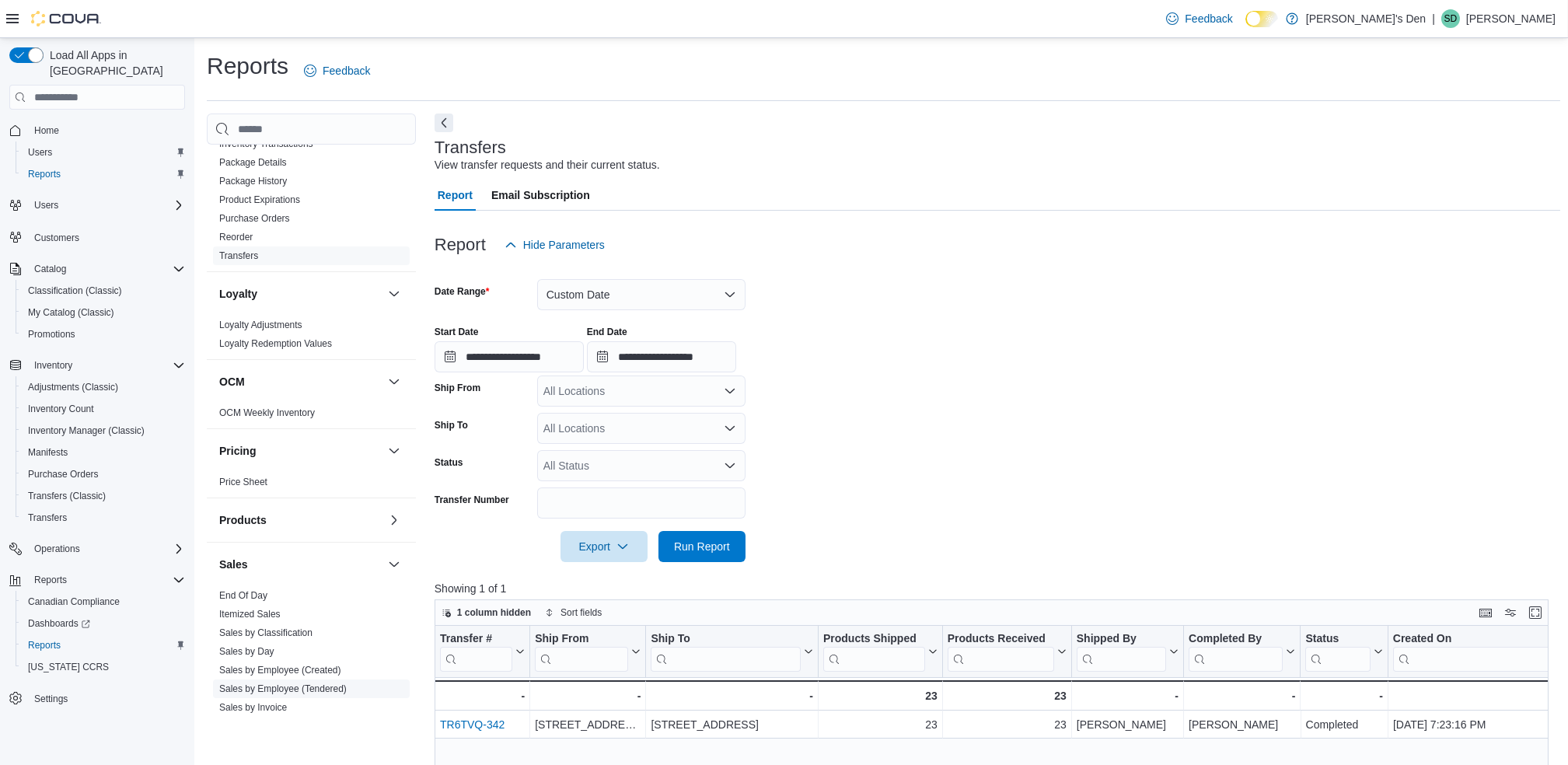
scroll to position [757, 0]
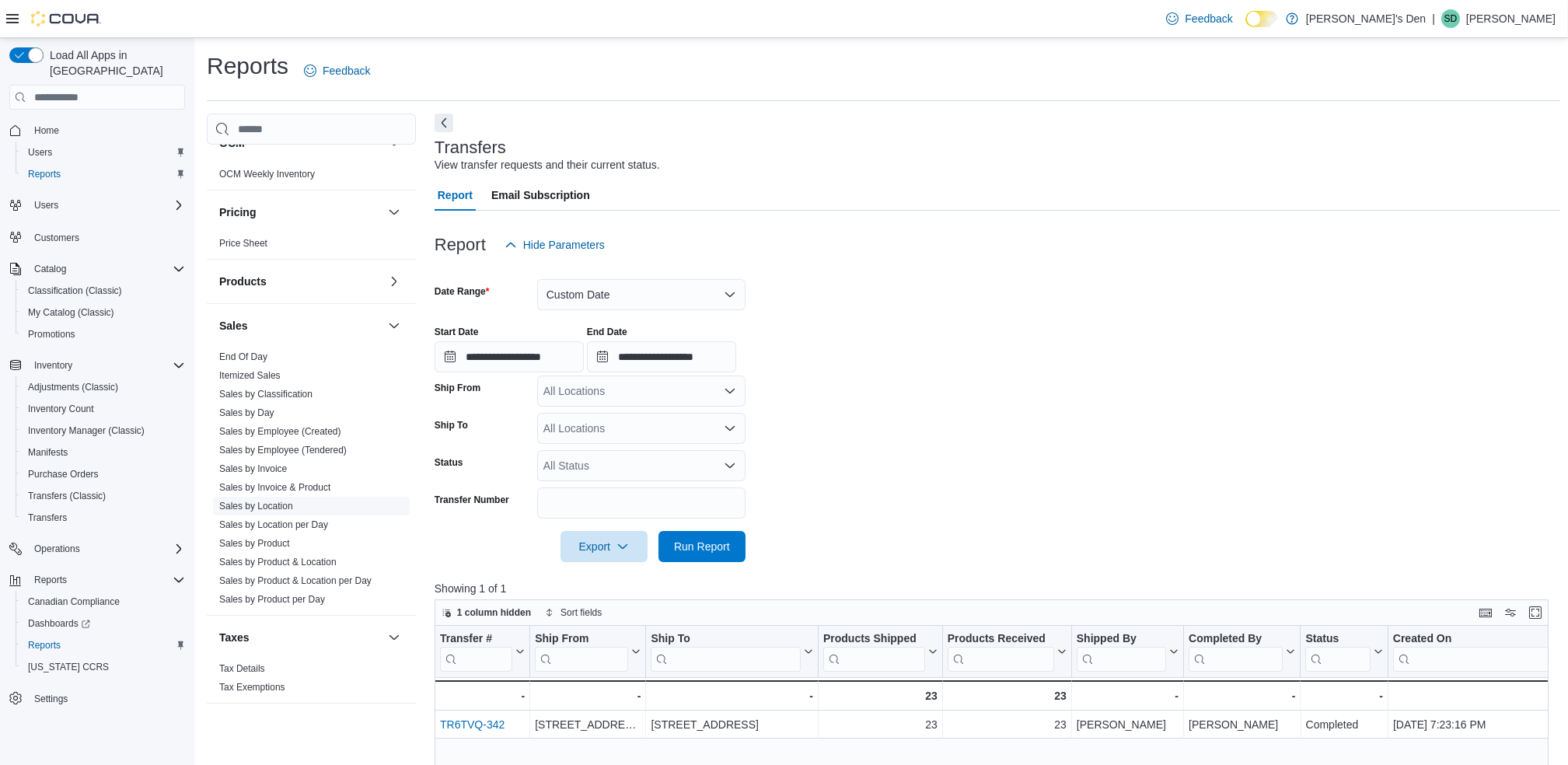
click at [274, 510] on link "Sales by Location" at bounding box center [256, 506] width 73 height 11
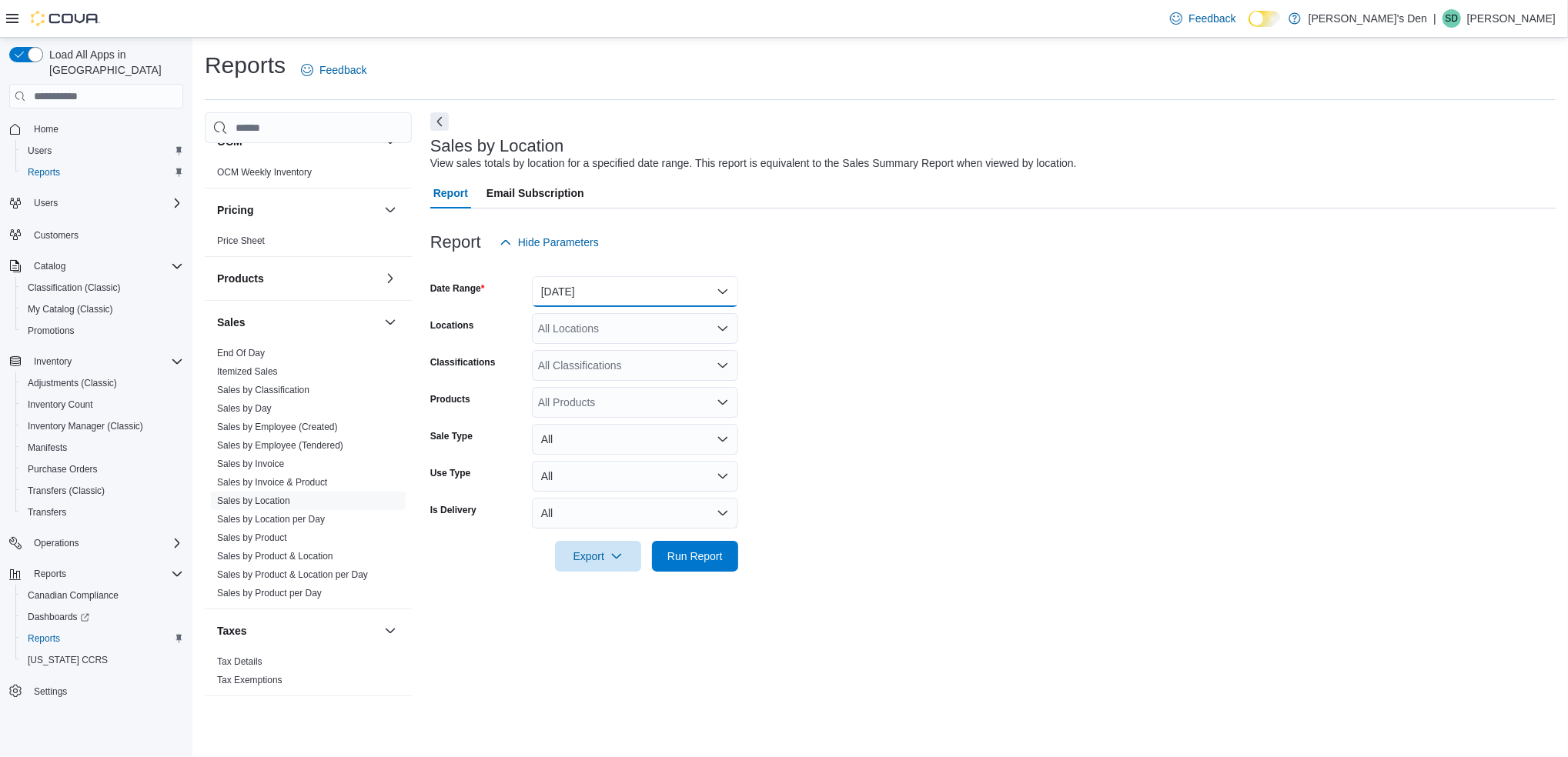
click at [622, 293] on button "[DATE]" at bounding box center [635, 291] width 206 height 30
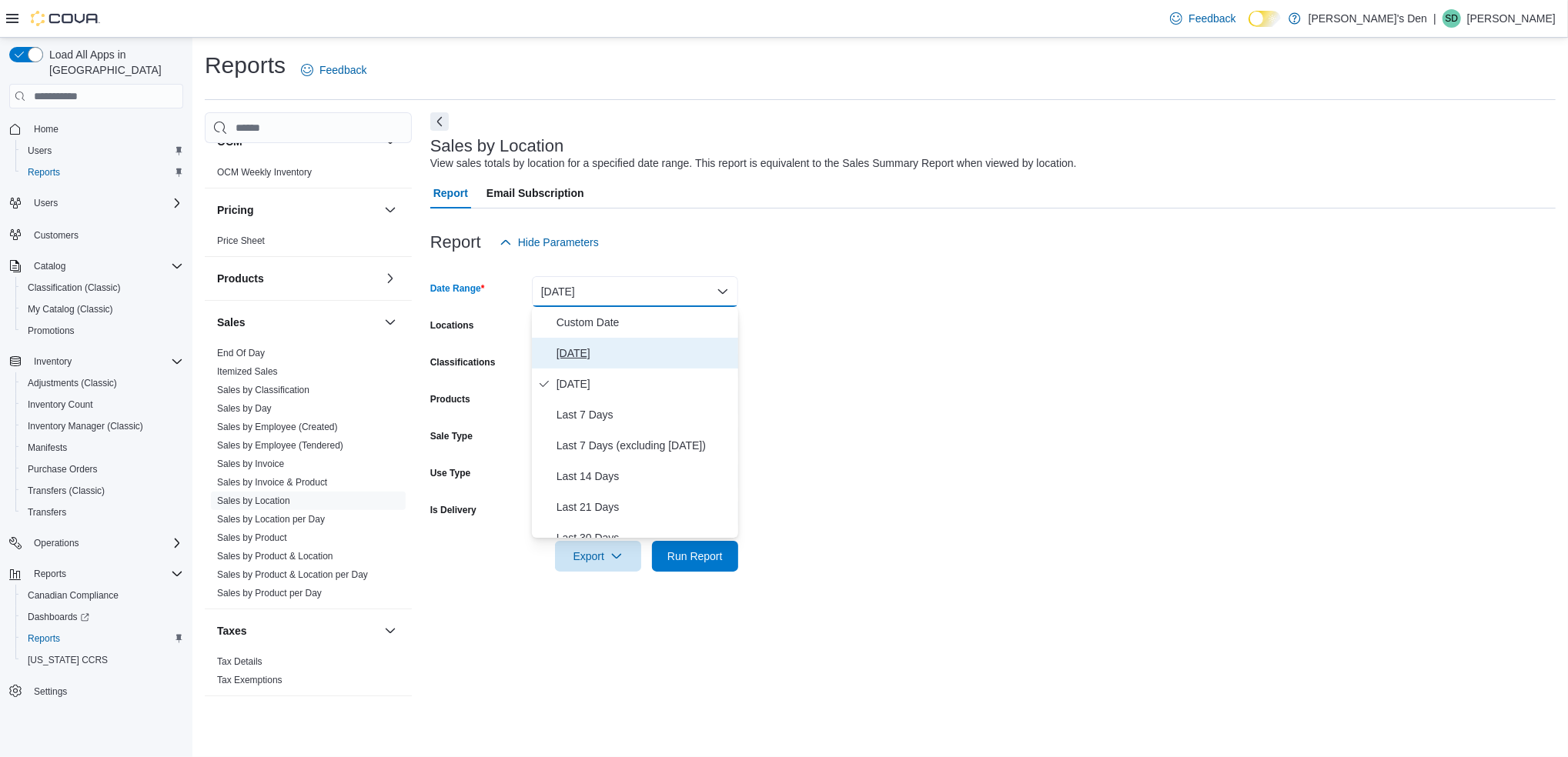
click at [574, 349] on span "[DATE]" at bounding box center [644, 353] width 175 height 19
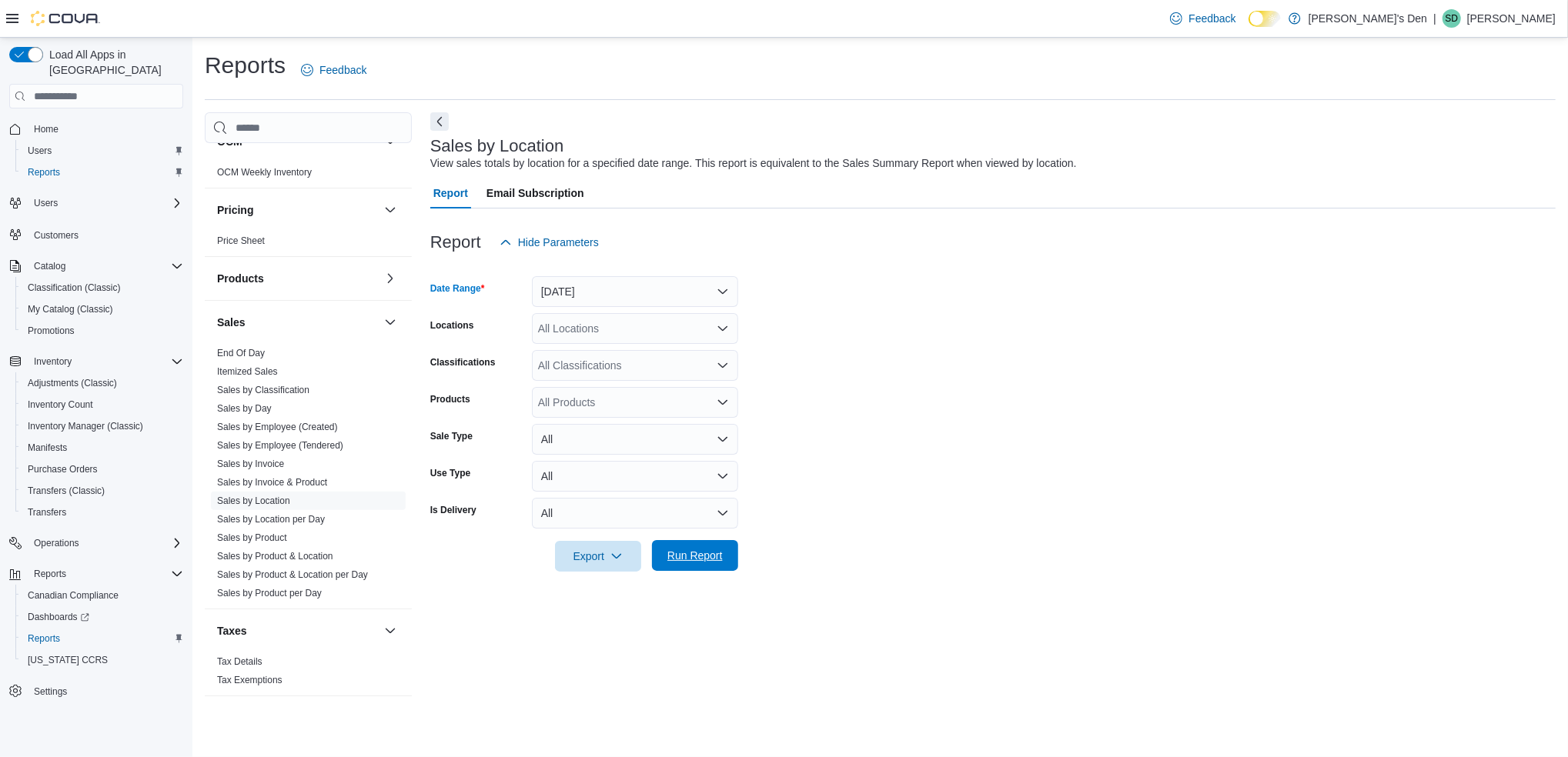
click at [673, 554] on span "Run Report" at bounding box center [695, 555] width 55 height 16
